Goal: Register for event/course

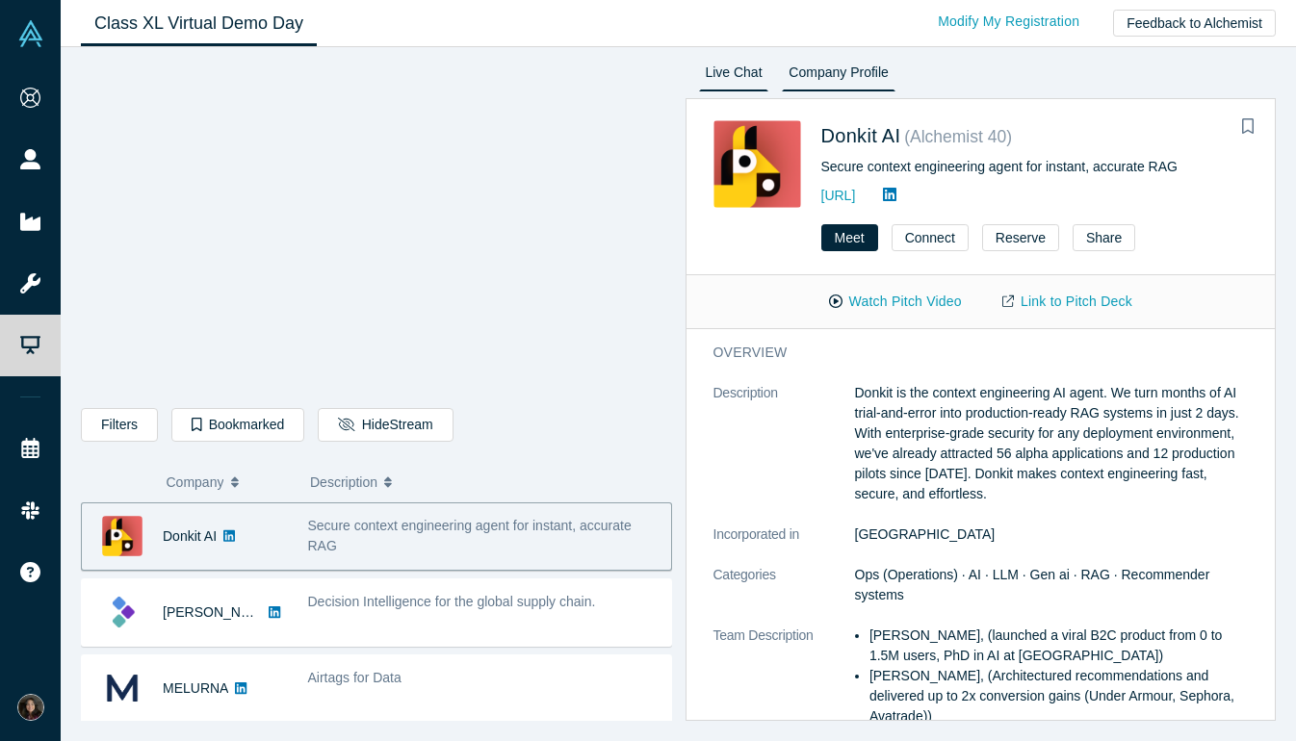
click at [729, 87] on link "Live Chat" at bounding box center [734, 76] width 70 height 31
